Goal: Information Seeking & Learning: Learn about a topic

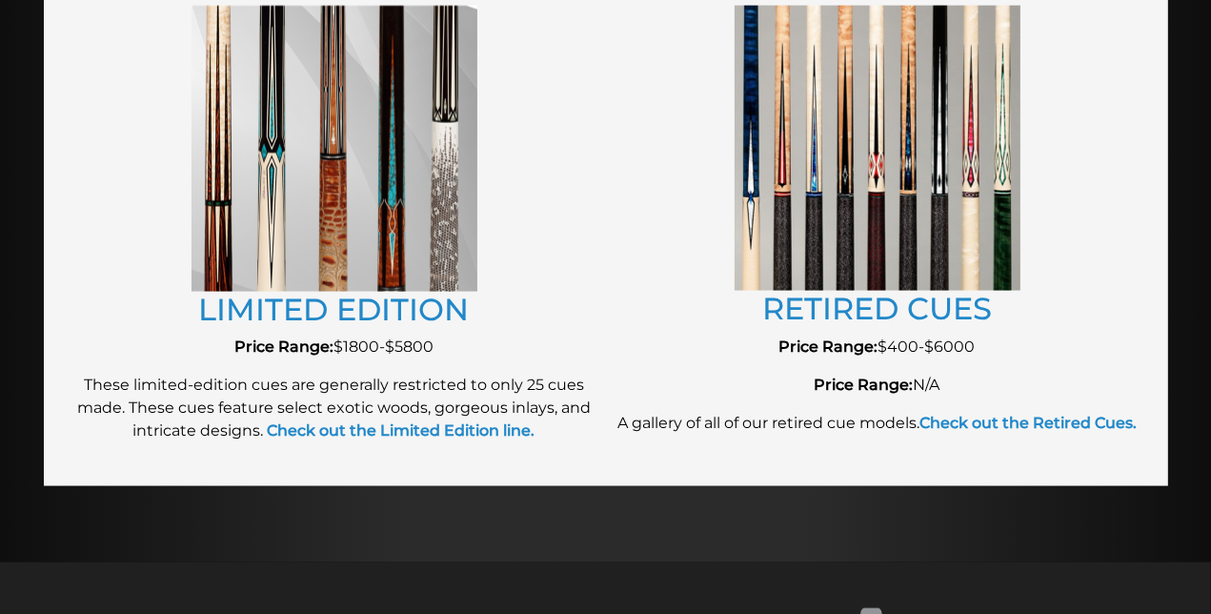
scroll to position [2249, 0]
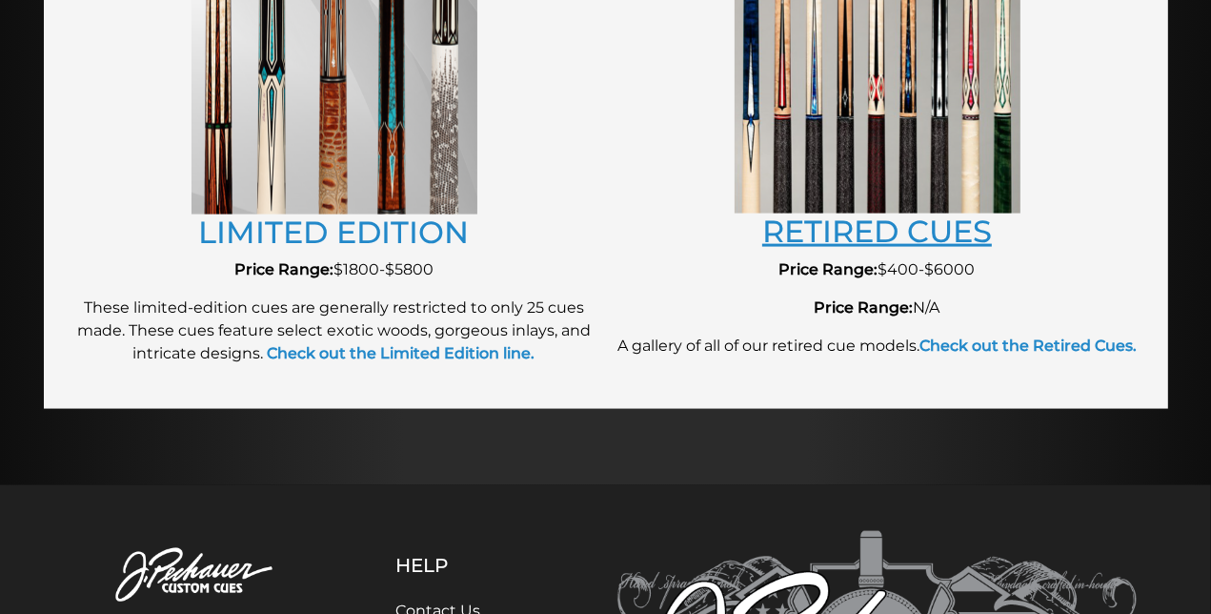
click at [804, 228] on link "RETIRED CUES" at bounding box center [877, 231] width 230 height 37
click at [303, 122] on img at bounding box center [335, 72] width 286 height 286
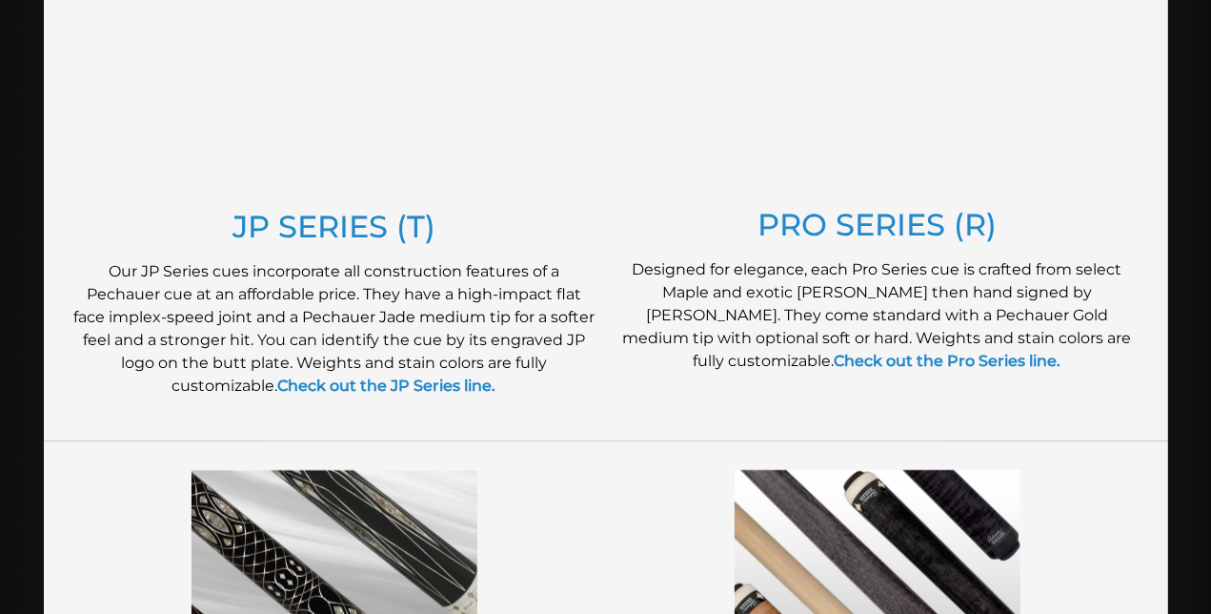
scroll to position [1109, 0]
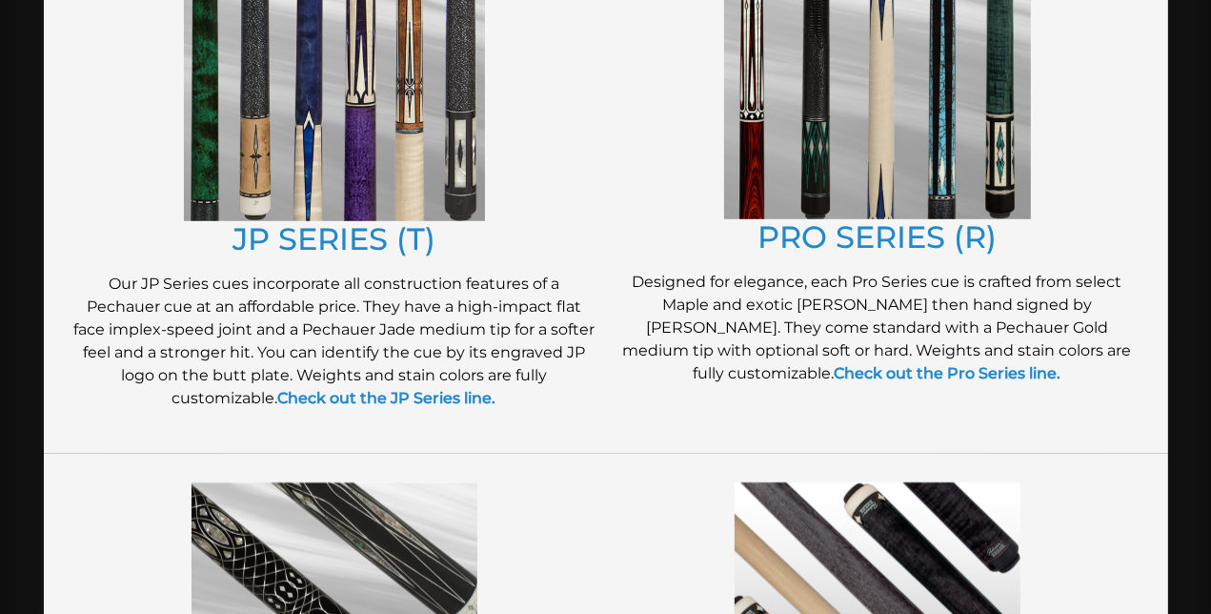
click at [358, 167] on img at bounding box center [334, 71] width 301 height 299
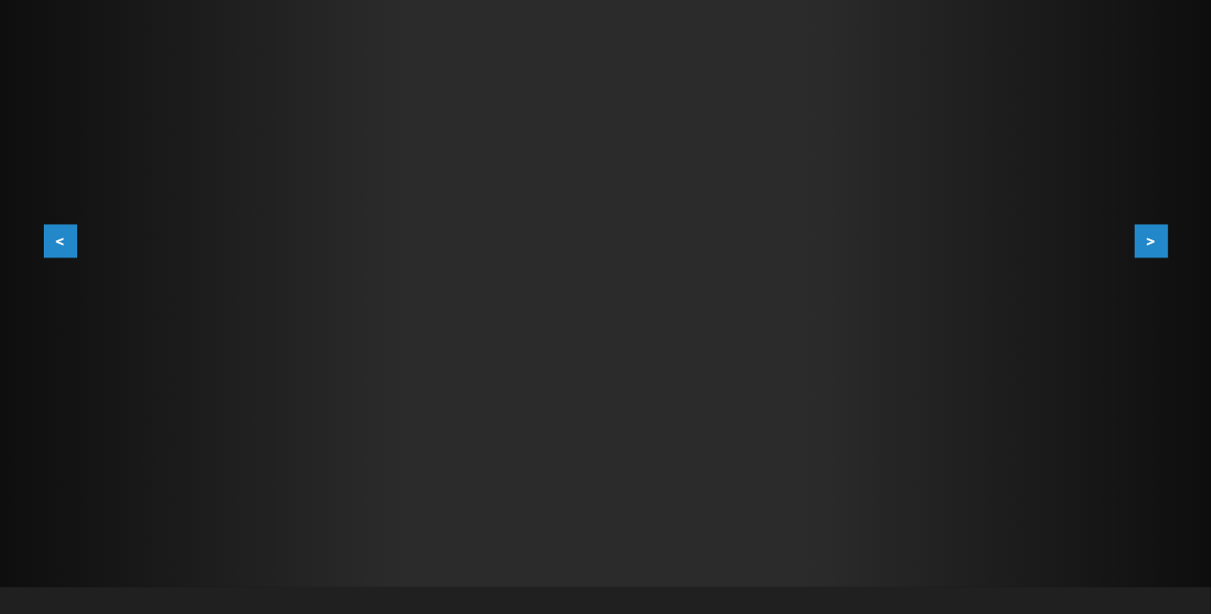
scroll to position [393, 0]
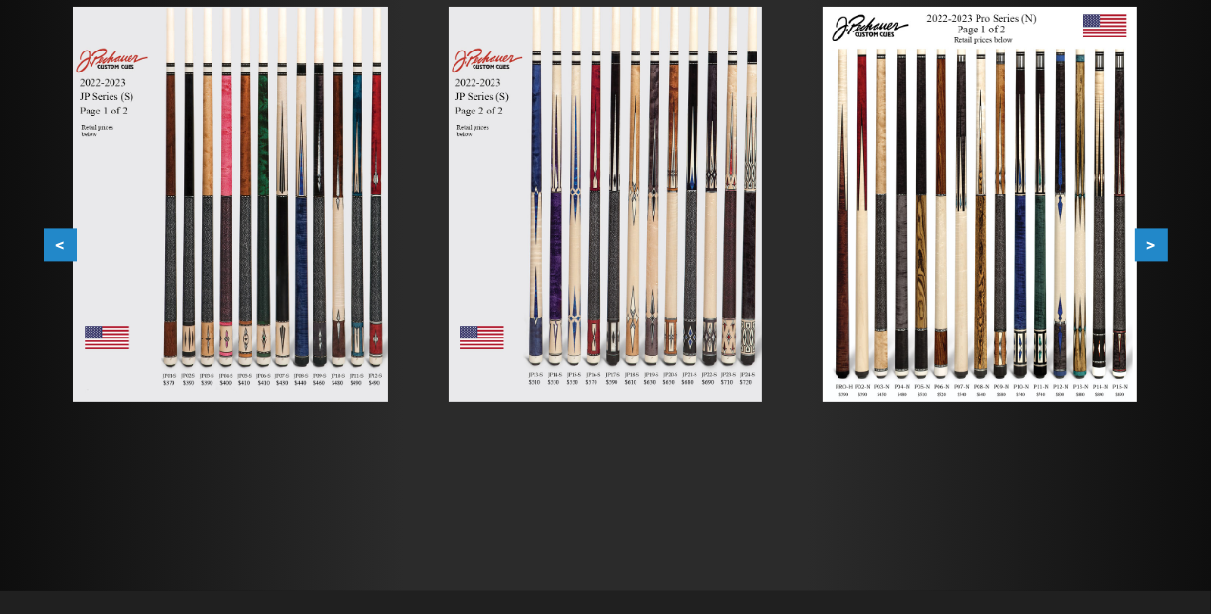
click at [957, 224] on img at bounding box center [980, 204] width 314 height 395
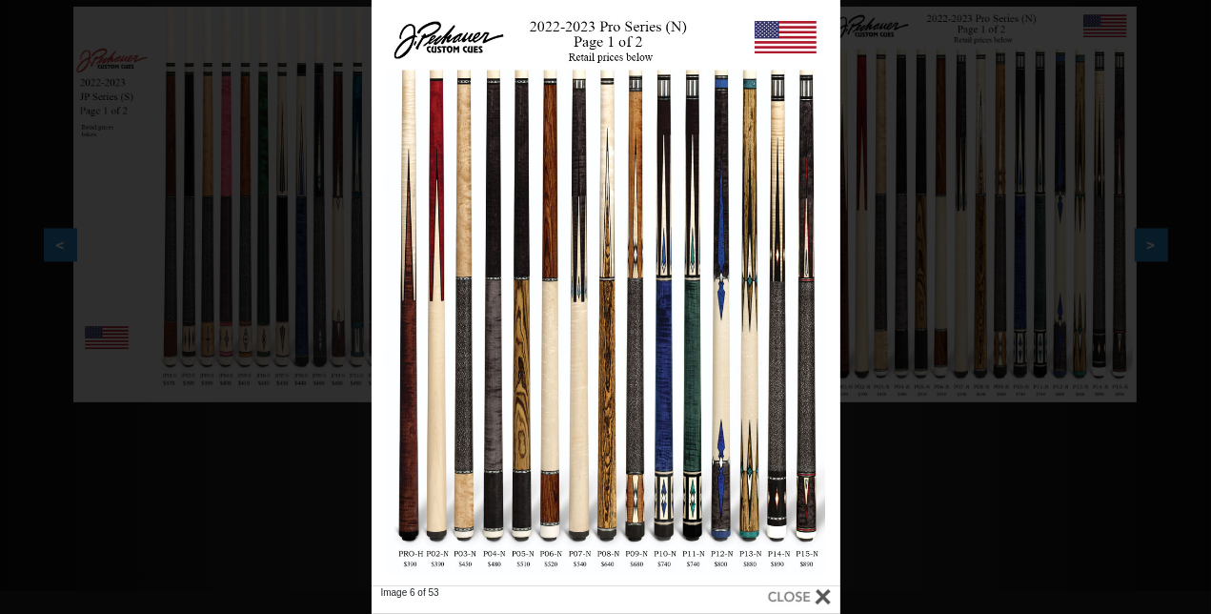
click at [797, 590] on div at bounding box center [799, 596] width 63 height 21
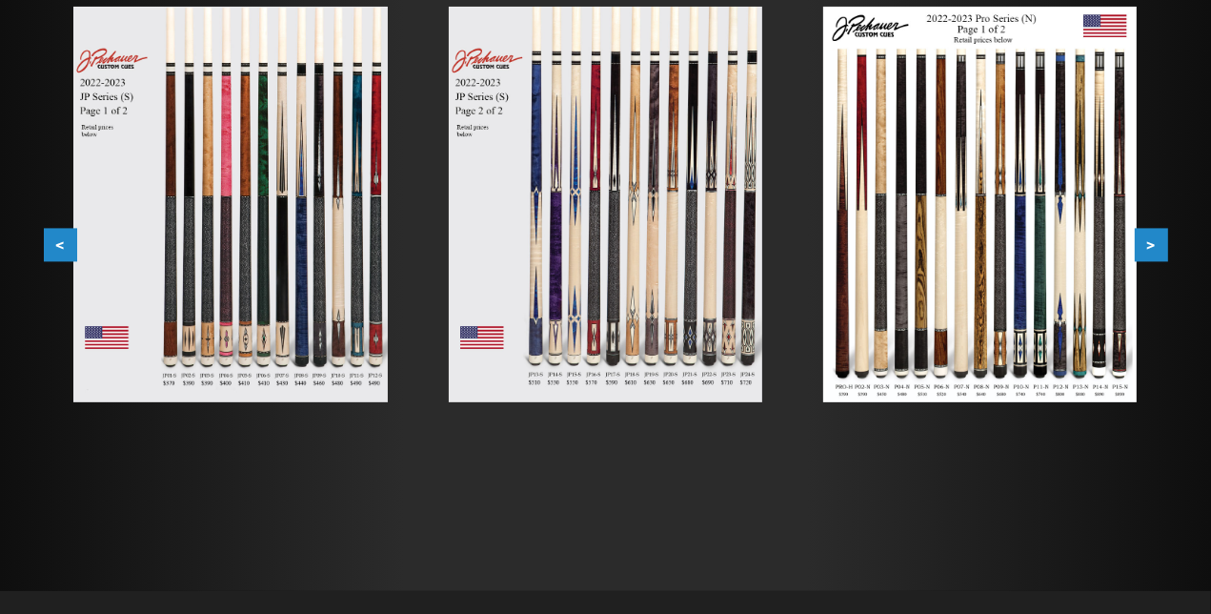
click at [641, 261] on img at bounding box center [606, 204] width 314 height 395
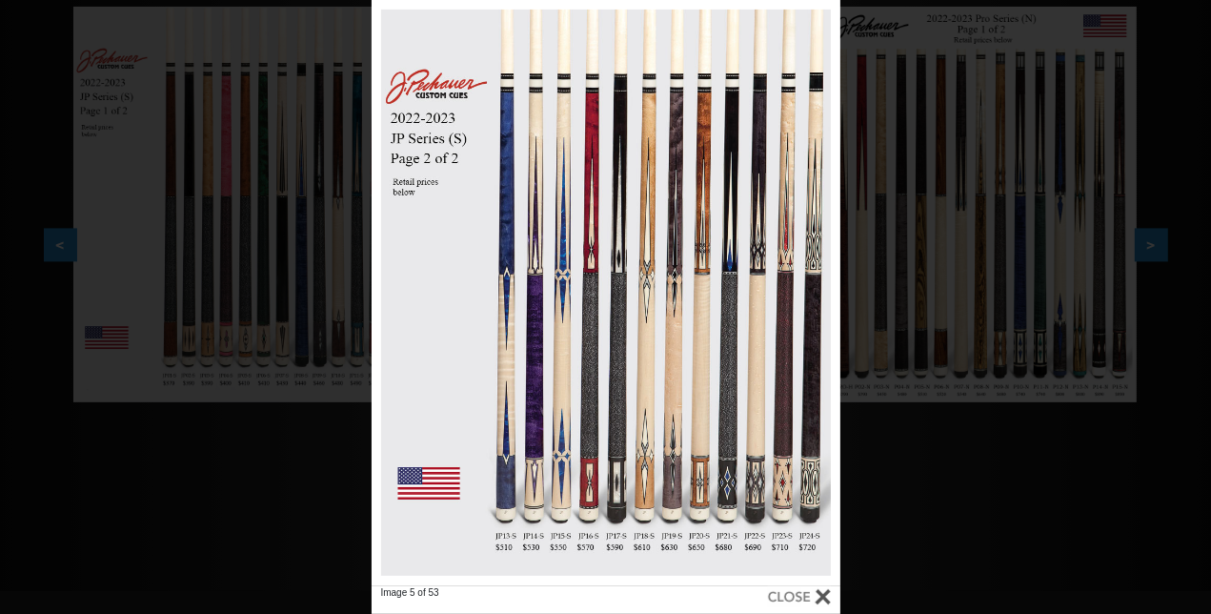
click at [807, 589] on div at bounding box center [799, 596] width 63 height 21
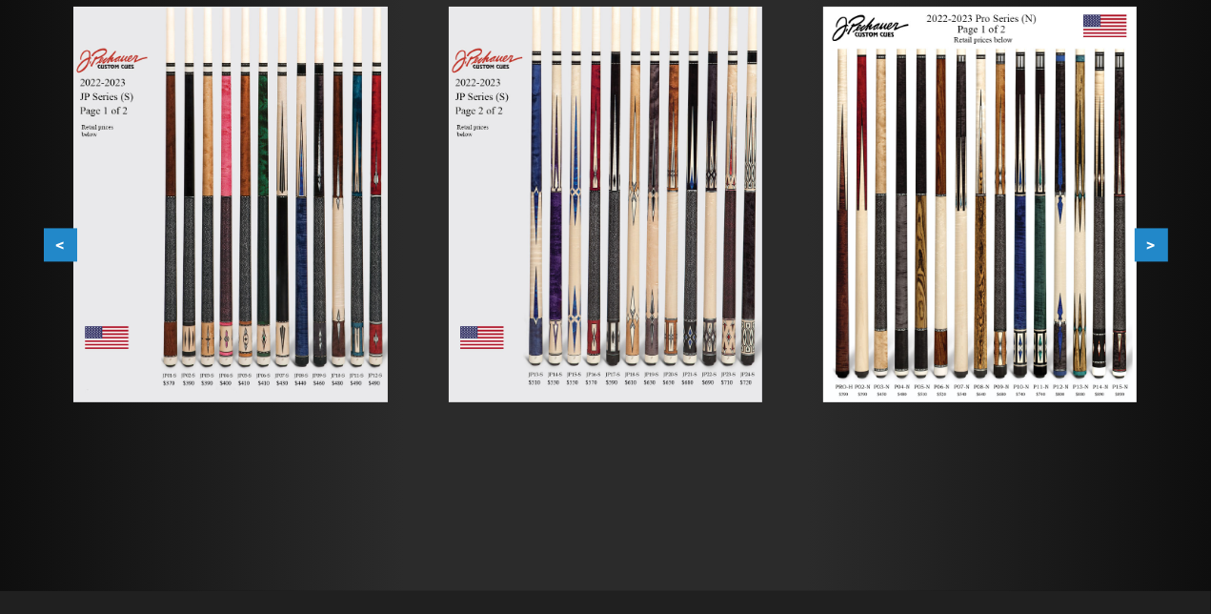
click at [1022, 255] on img at bounding box center [980, 204] width 314 height 395
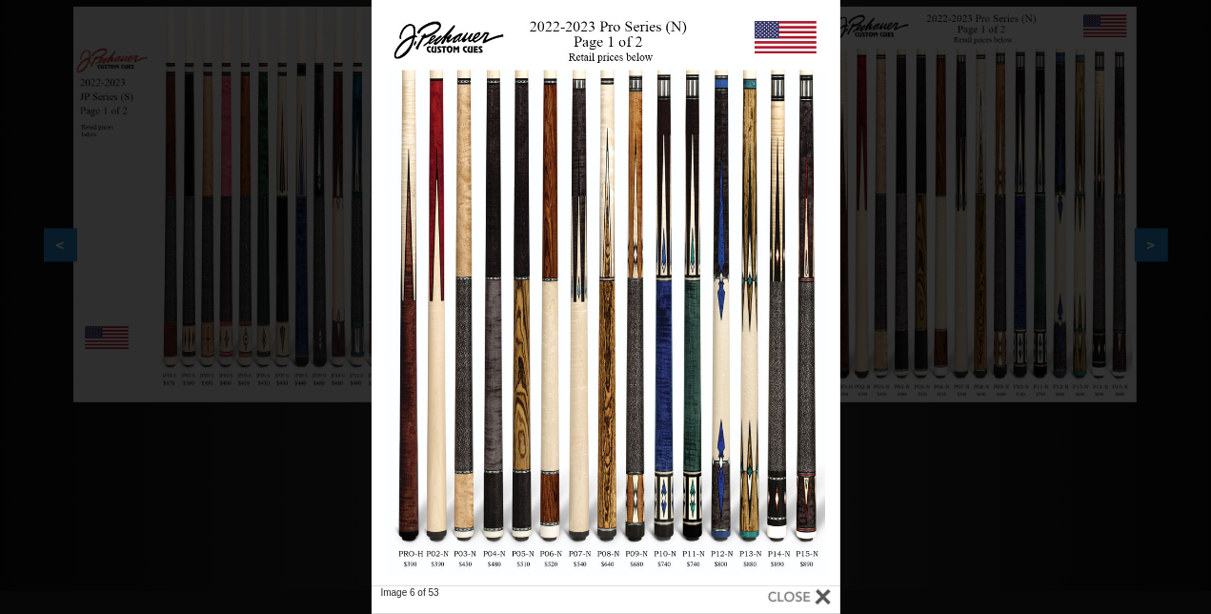
drag, startPoint x: 784, startPoint y: 591, endPoint x: 739, endPoint y: 563, distance: 52.6
click at [785, 590] on div at bounding box center [799, 596] width 63 height 21
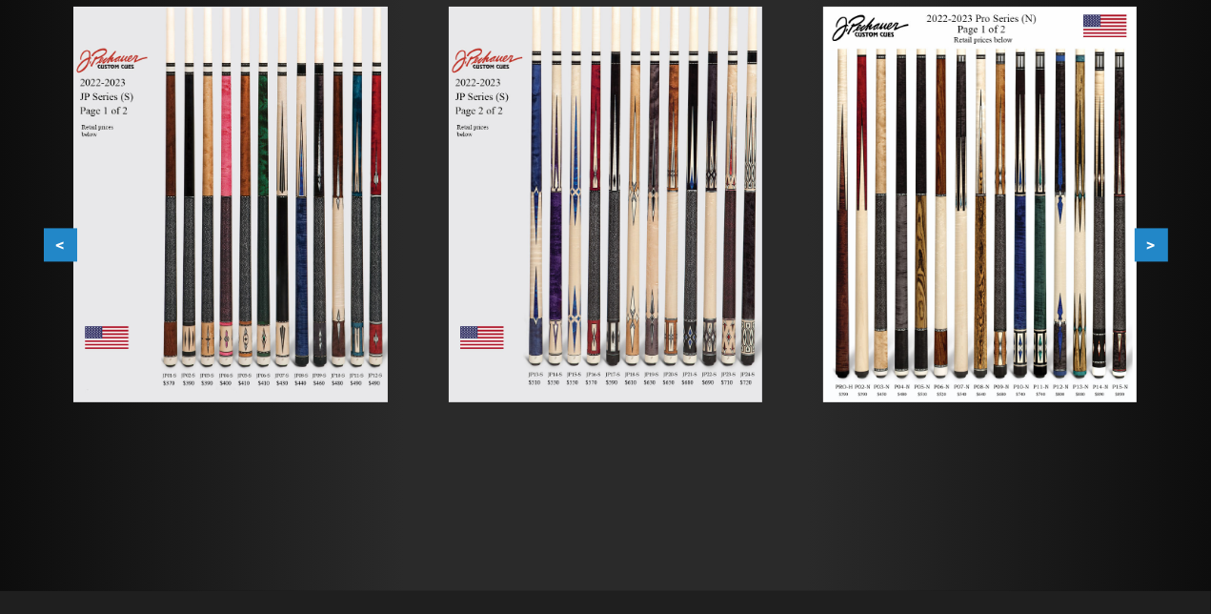
click at [306, 293] on img at bounding box center [230, 204] width 314 height 395
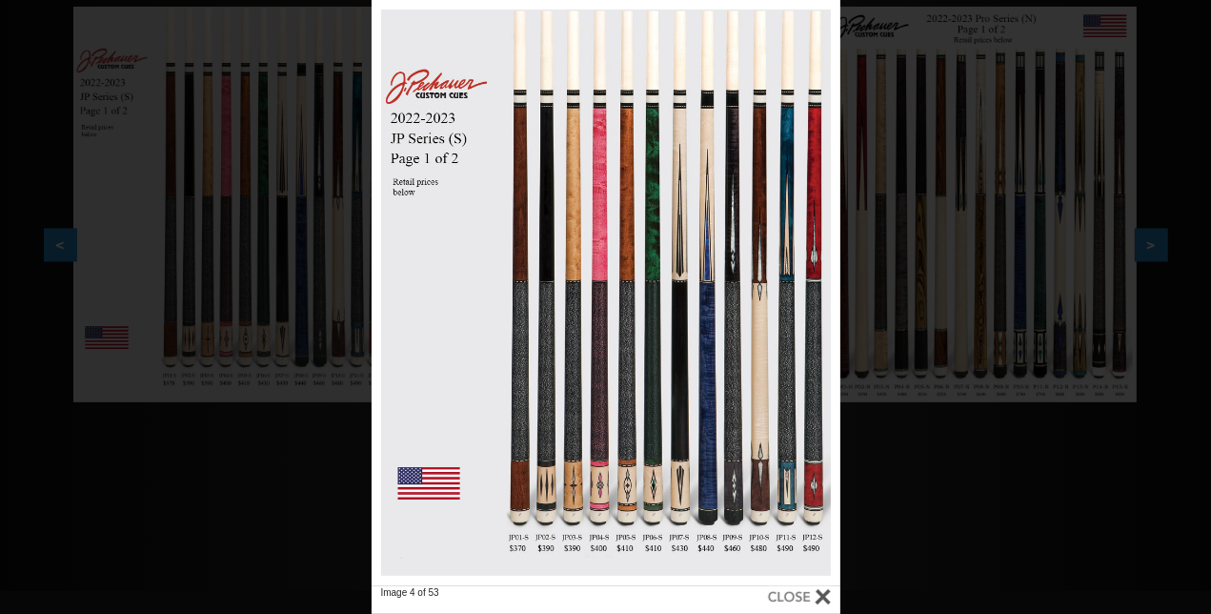
click at [812, 590] on div at bounding box center [799, 596] width 63 height 21
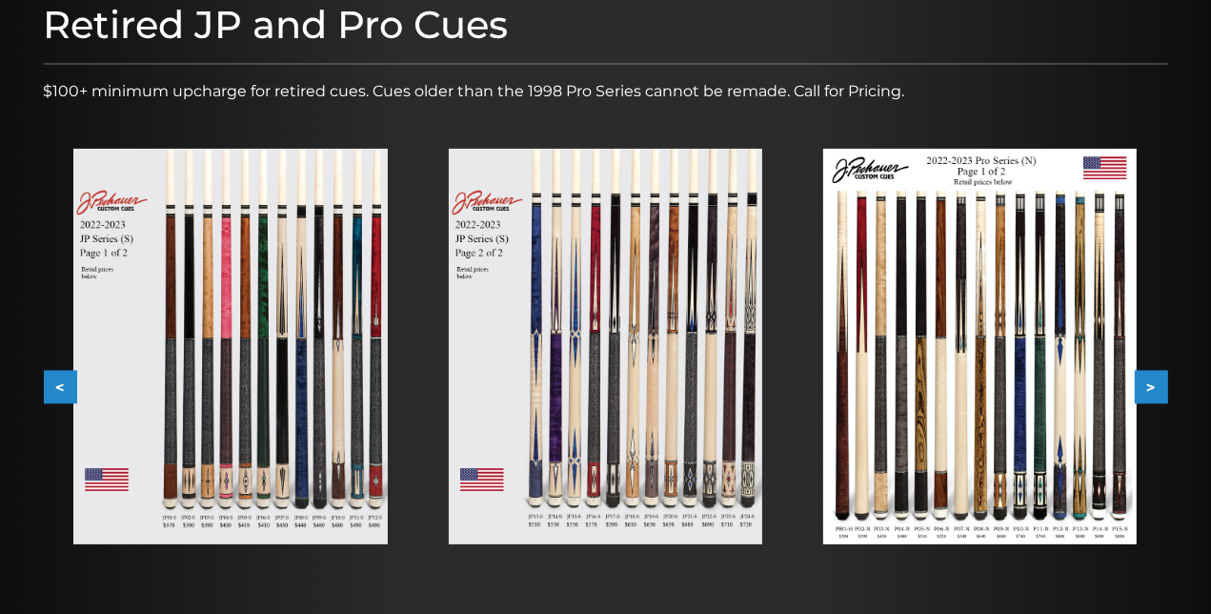
scroll to position [0, 0]
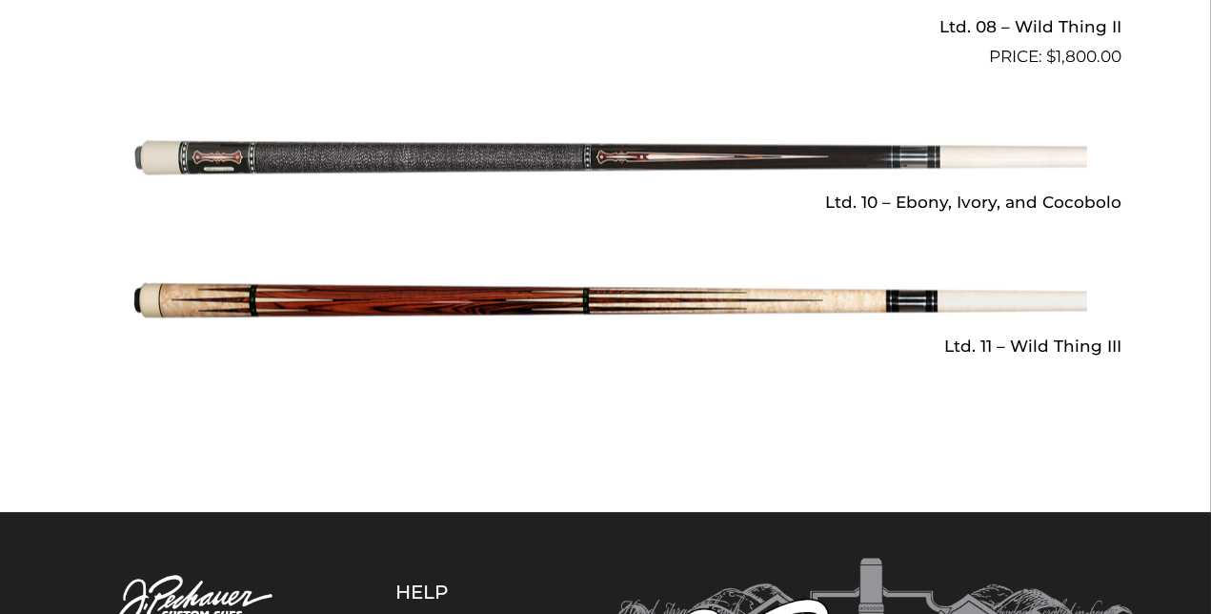
scroll to position [3051, 0]
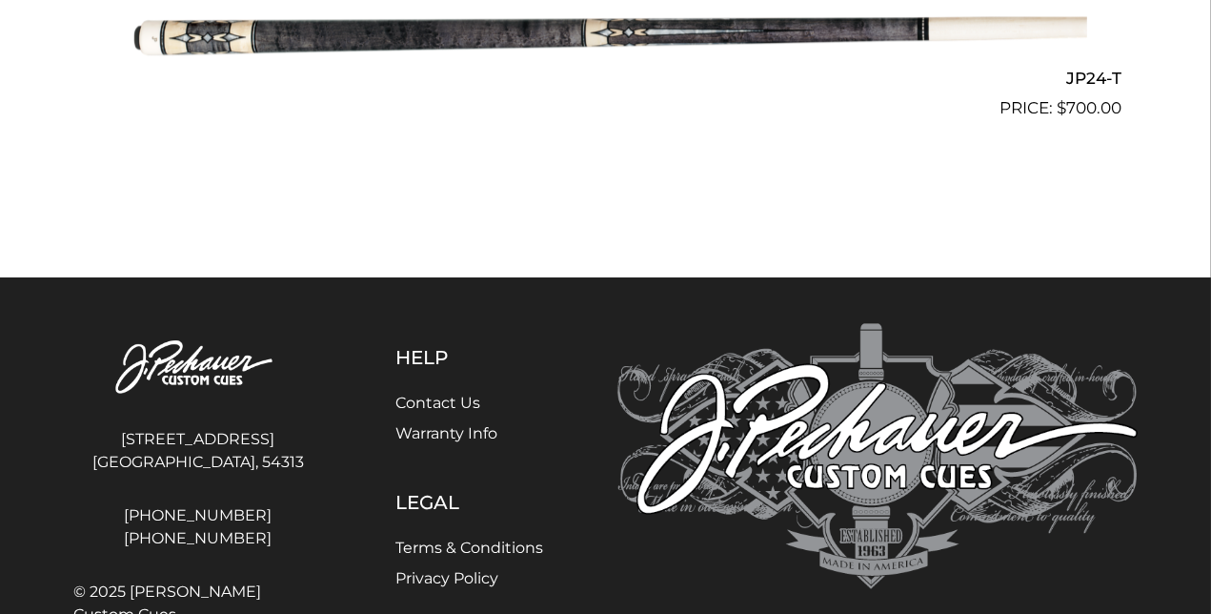
scroll to position [4703, 0]
